Goal: Transaction & Acquisition: Purchase product/service

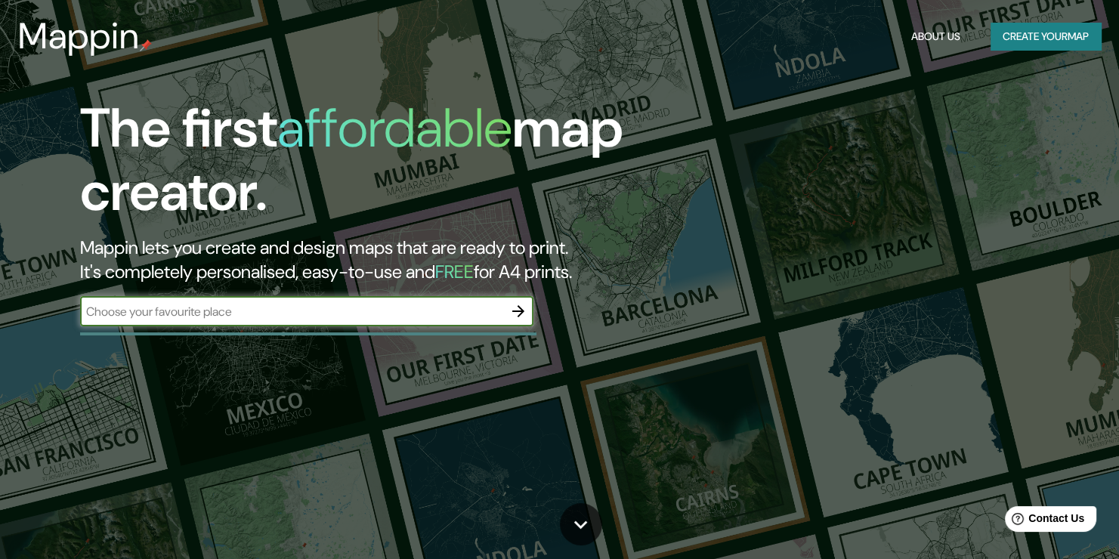
click at [271, 311] on input "text" at bounding box center [291, 311] width 423 height 17
type input "campinas"
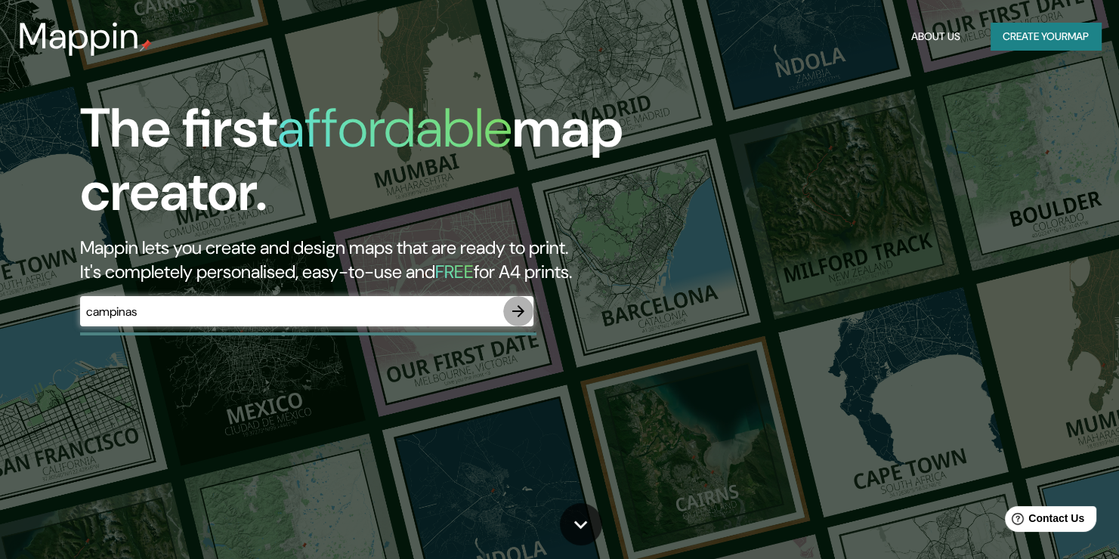
click at [526, 308] on icon "button" at bounding box center [518, 311] width 18 height 18
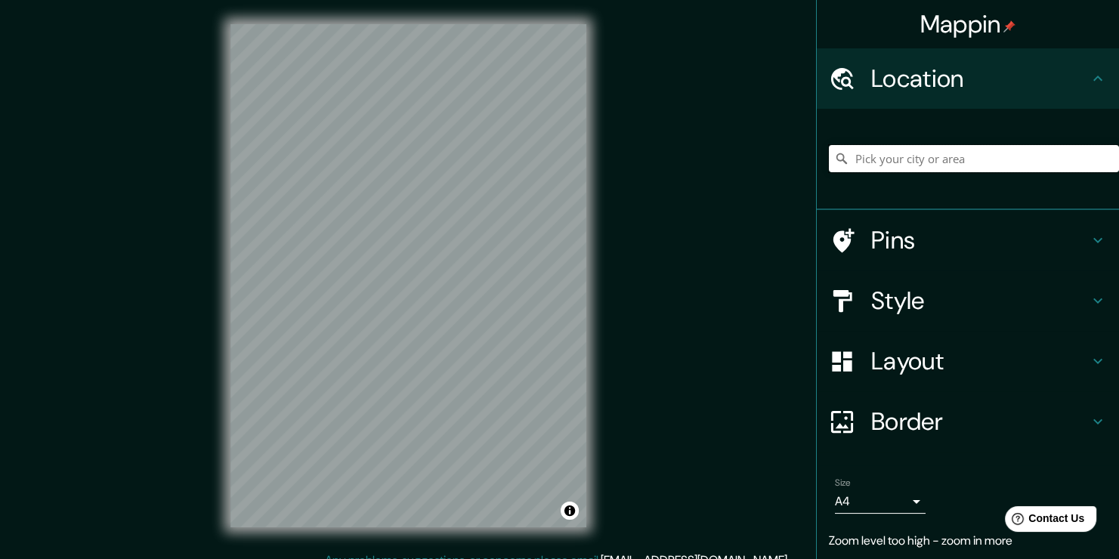
click at [974, 163] on input "Pick your city or area" at bounding box center [974, 158] width 290 height 27
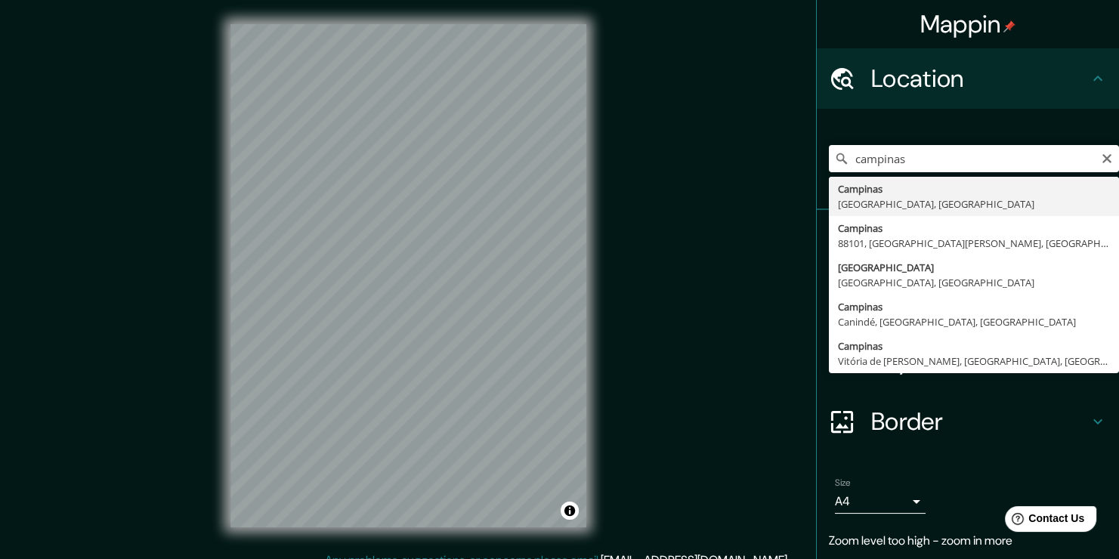
type input "[GEOGRAPHIC_DATA], [GEOGRAPHIC_DATA], [GEOGRAPHIC_DATA]"
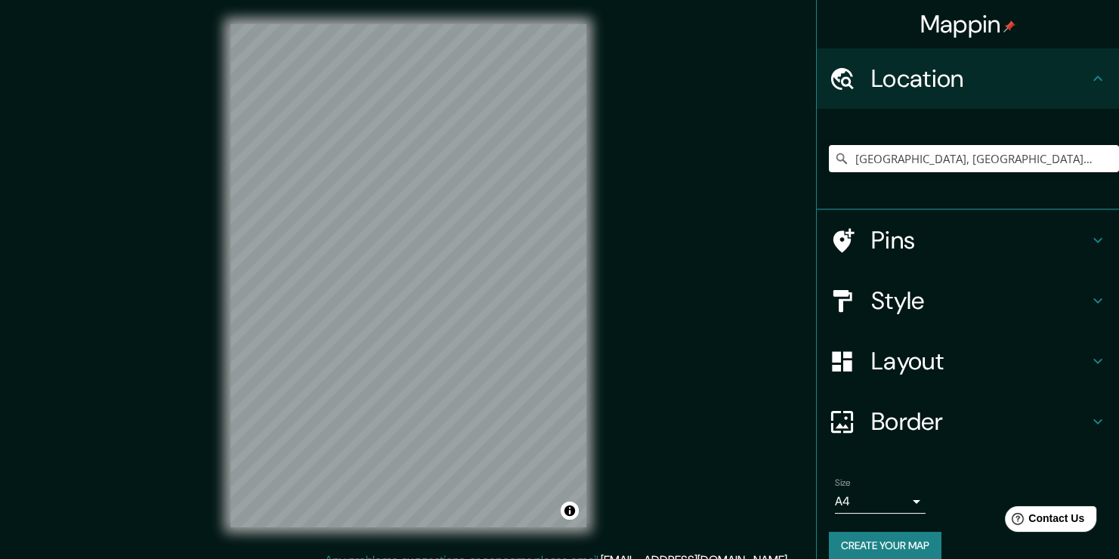
click at [927, 243] on h4 "Pins" at bounding box center [980, 240] width 218 height 30
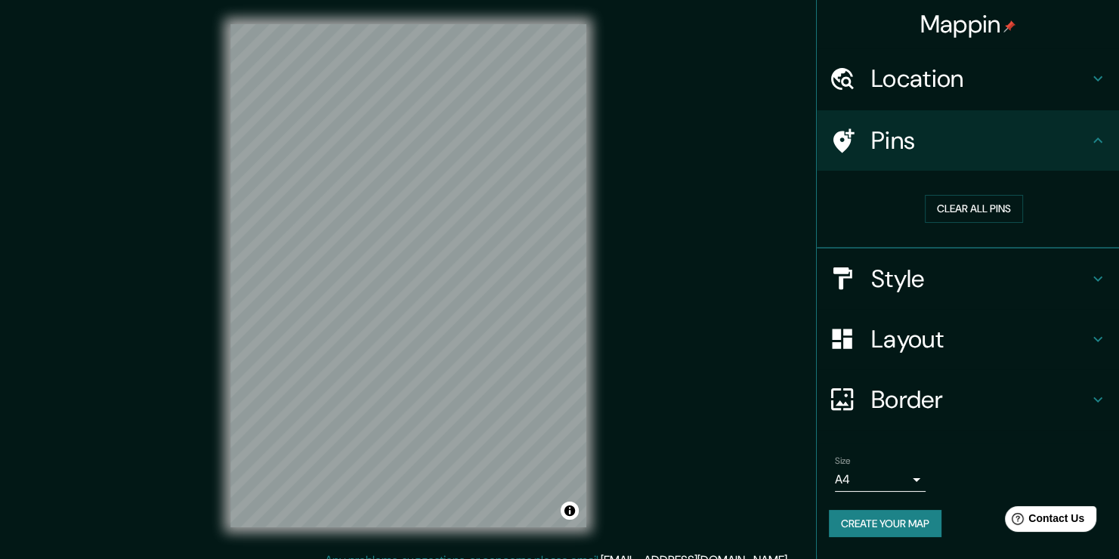
click at [974, 147] on h4 "Pins" at bounding box center [980, 140] width 218 height 30
click at [972, 279] on h4 "Style" at bounding box center [980, 279] width 218 height 30
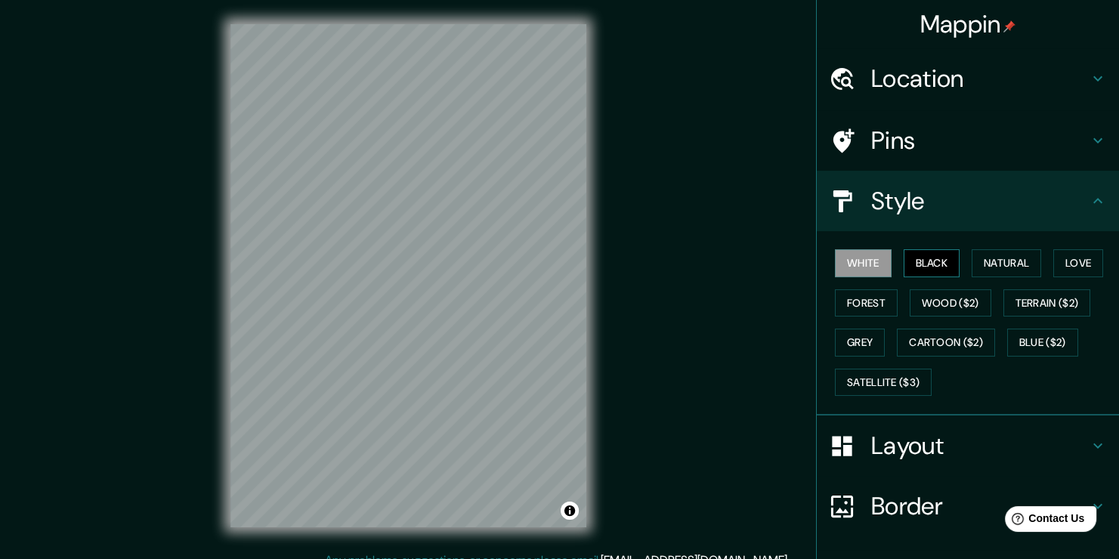
click at [933, 269] on button "Black" at bounding box center [931, 263] width 57 height 28
click at [863, 272] on button "White" at bounding box center [863, 263] width 57 height 28
click at [974, 266] on button "Natural" at bounding box center [1005, 263] width 69 height 28
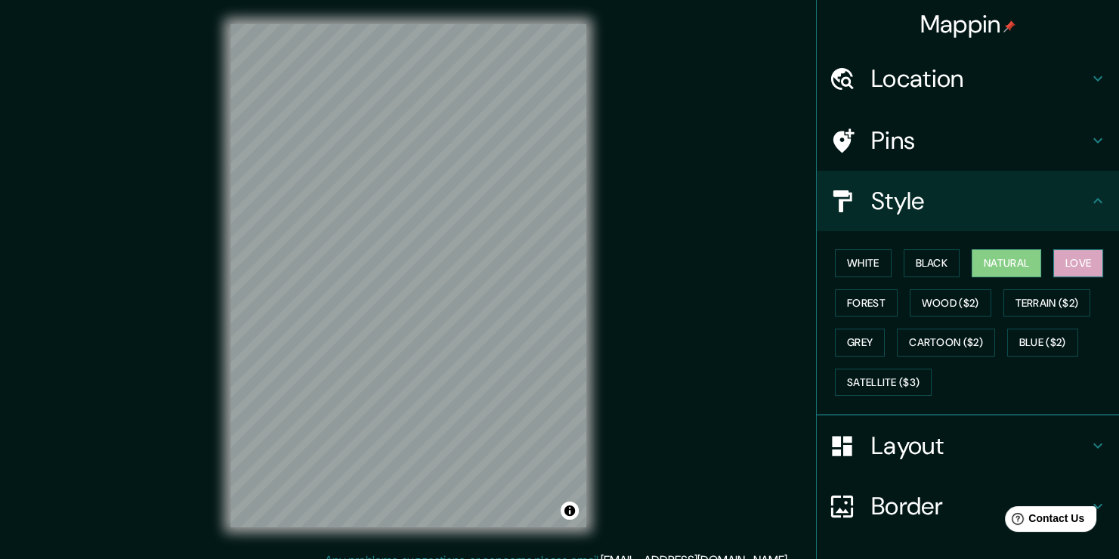
click at [1066, 272] on button "Love" at bounding box center [1078, 263] width 50 height 28
click at [999, 266] on button "Natural" at bounding box center [1005, 263] width 69 height 28
click at [863, 296] on button "Forest" at bounding box center [866, 303] width 63 height 28
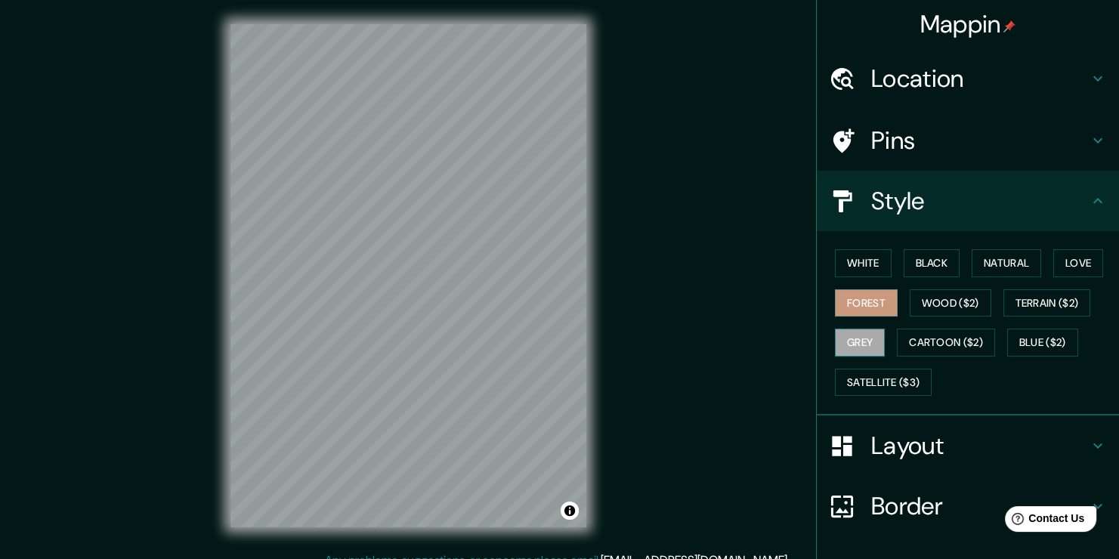
click at [855, 345] on button "Grey" at bounding box center [860, 343] width 50 height 28
click at [984, 255] on button "Natural" at bounding box center [1005, 263] width 69 height 28
click at [1041, 212] on h4 "Style" at bounding box center [980, 201] width 218 height 30
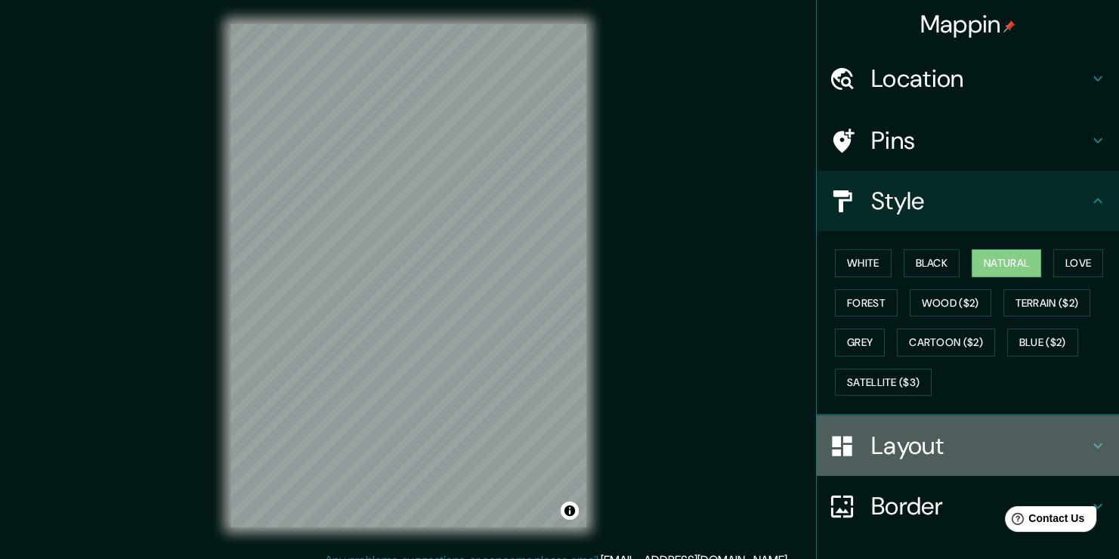
click at [928, 449] on h4 "Layout" at bounding box center [980, 446] width 218 height 30
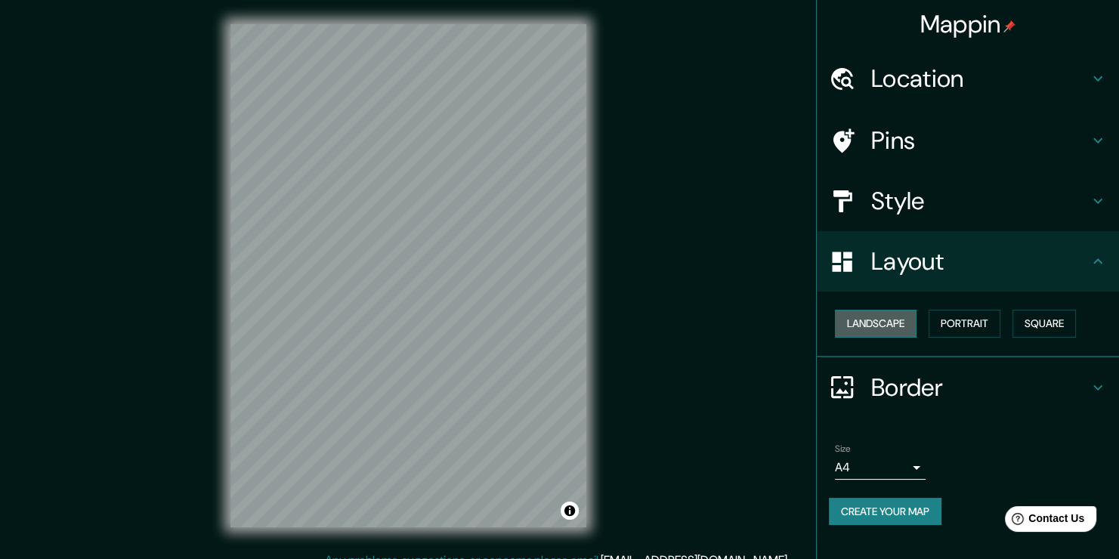
click at [870, 316] on button "Landscape" at bounding box center [876, 324] width 82 height 28
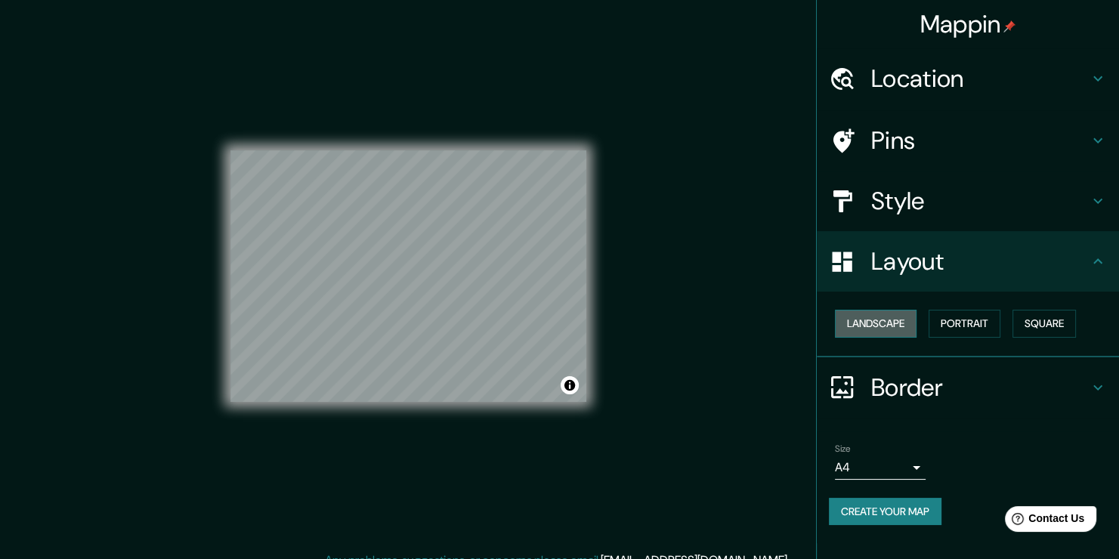
click at [870, 316] on button "Landscape" at bounding box center [876, 324] width 82 height 28
click at [985, 323] on button "Portrait" at bounding box center [964, 324] width 72 height 28
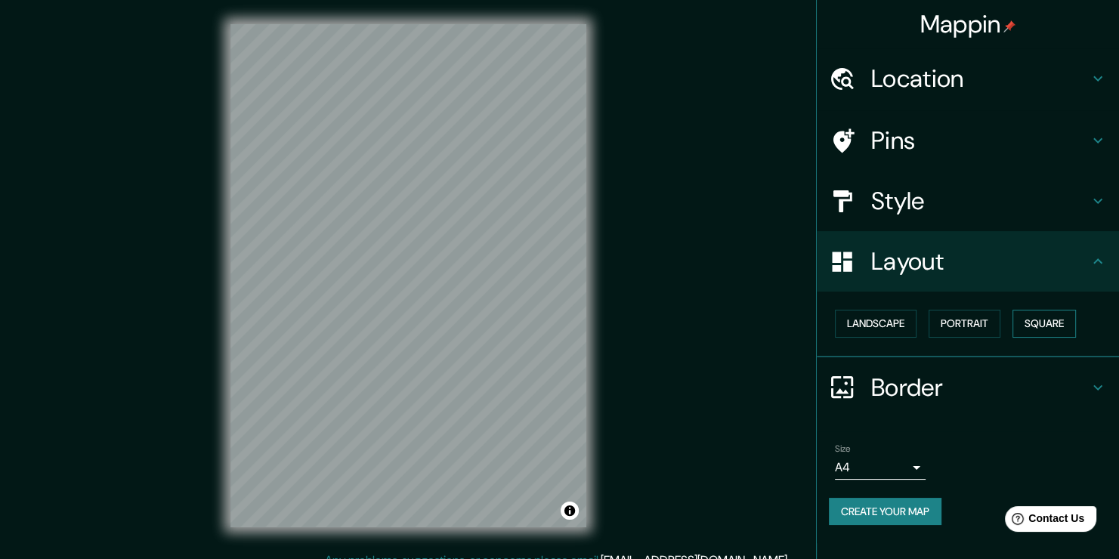
click at [1033, 317] on button "Square" at bounding box center [1043, 324] width 63 height 28
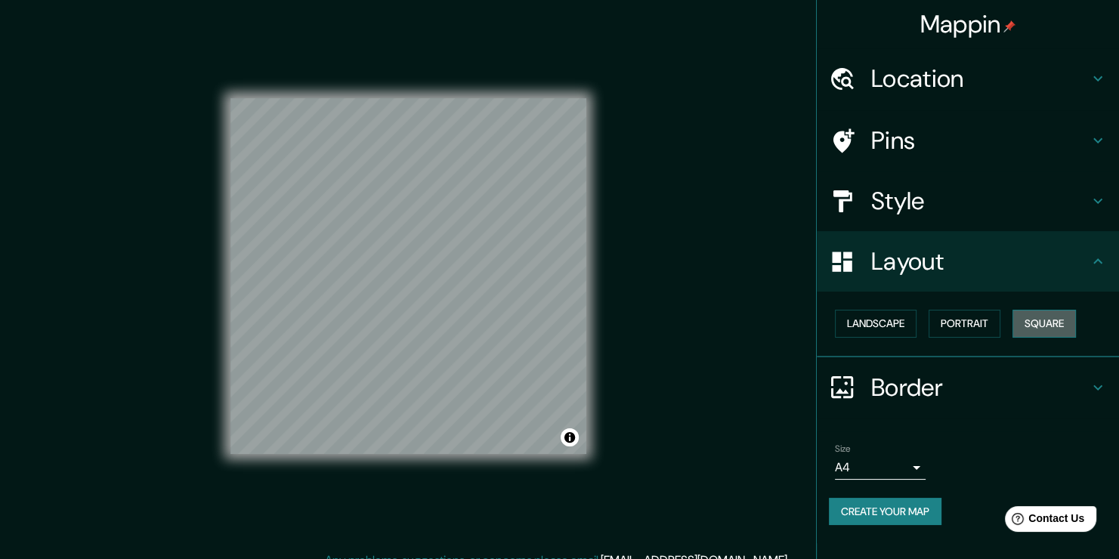
click at [1033, 317] on button "Square" at bounding box center [1043, 324] width 63 height 28
drag, startPoint x: 1020, startPoint y: 326, endPoint x: 1003, endPoint y: 337, distance: 19.7
click at [1020, 327] on button "Square" at bounding box center [1043, 324] width 63 height 28
click at [992, 345] on div "Landscape [GEOGRAPHIC_DATA]" at bounding box center [968, 325] width 302 height 66
click at [965, 330] on button "Portrait" at bounding box center [964, 324] width 72 height 28
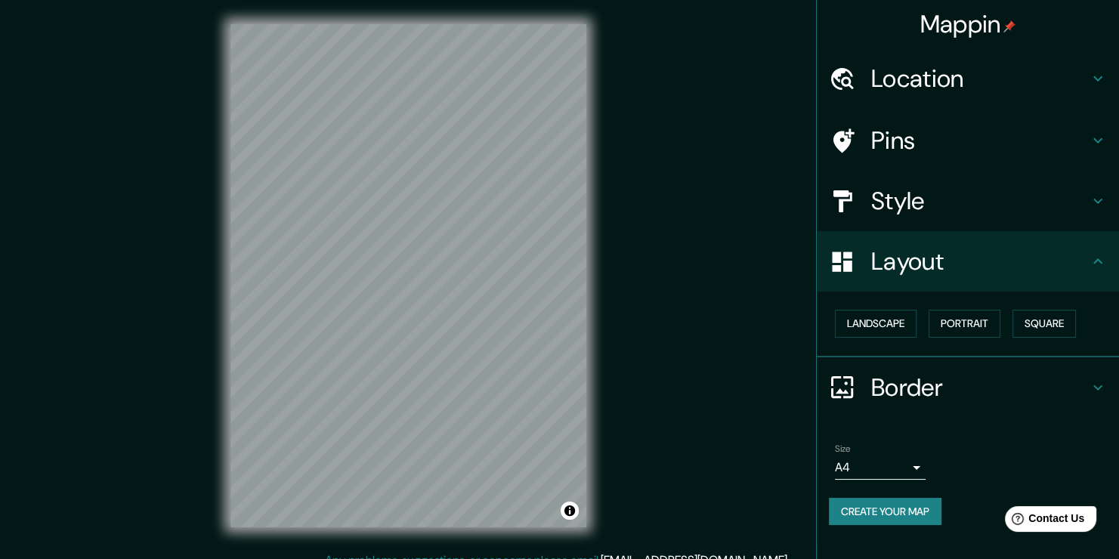
click at [1016, 268] on h4 "Layout" at bounding box center [980, 261] width 218 height 30
click at [977, 390] on h4 "Border" at bounding box center [980, 387] width 218 height 30
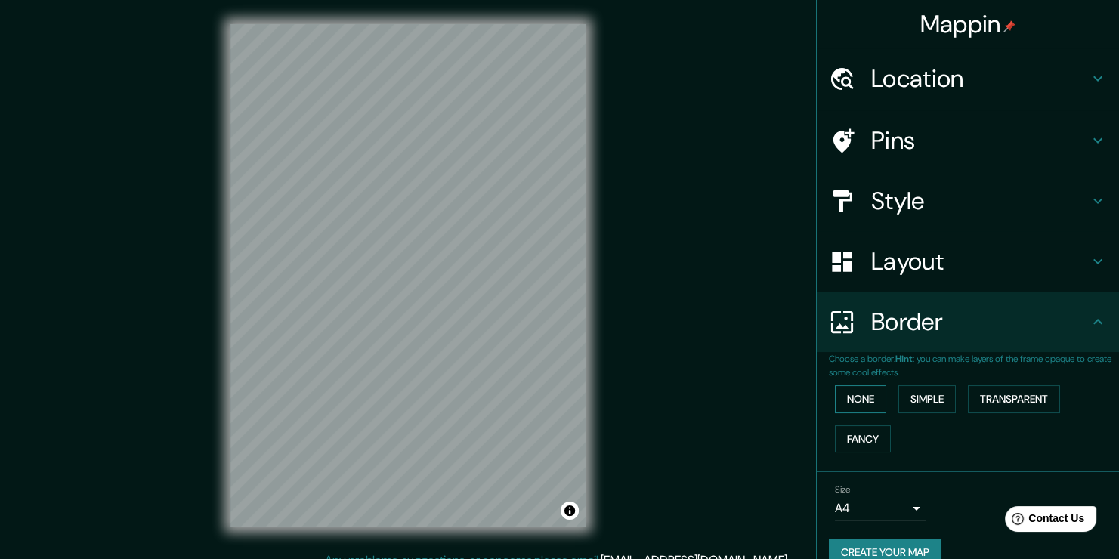
click at [851, 394] on button "None" at bounding box center [860, 399] width 51 height 28
click at [906, 388] on button "Simple" at bounding box center [926, 399] width 57 height 28
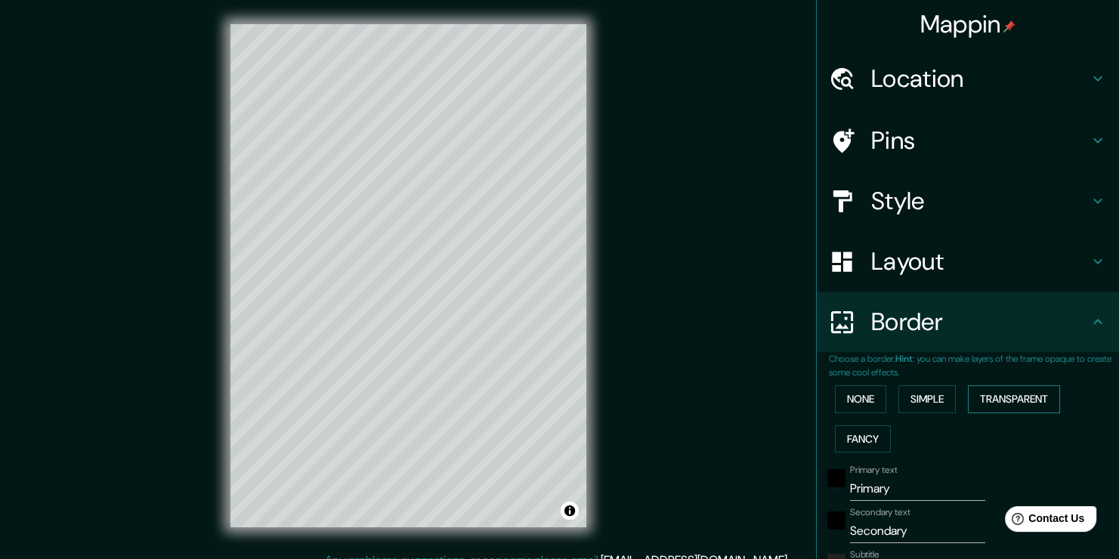
click at [1005, 391] on button "Transparent" at bounding box center [1014, 399] width 92 height 28
click at [854, 434] on button "Fancy" at bounding box center [863, 439] width 56 height 28
click at [853, 388] on button "None" at bounding box center [860, 399] width 51 height 28
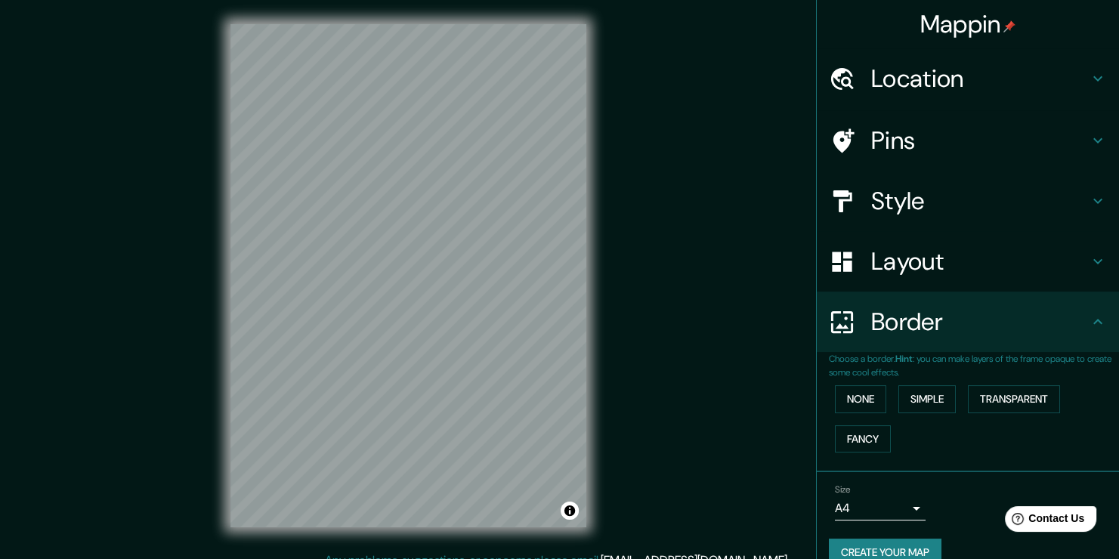
click at [980, 307] on h4 "Border" at bounding box center [980, 322] width 218 height 30
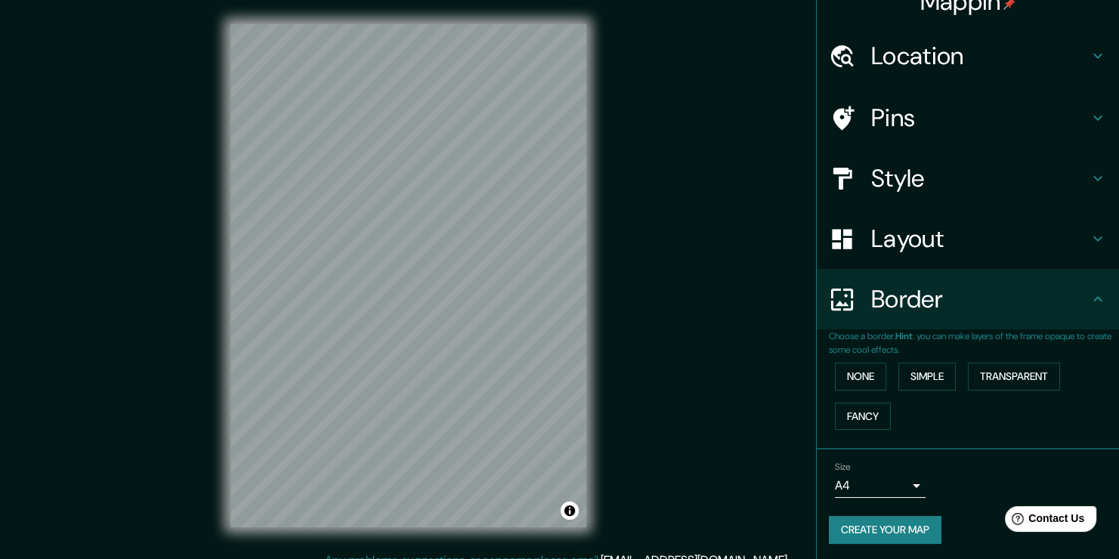
scroll to position [24, 0]
